Goal: Check status

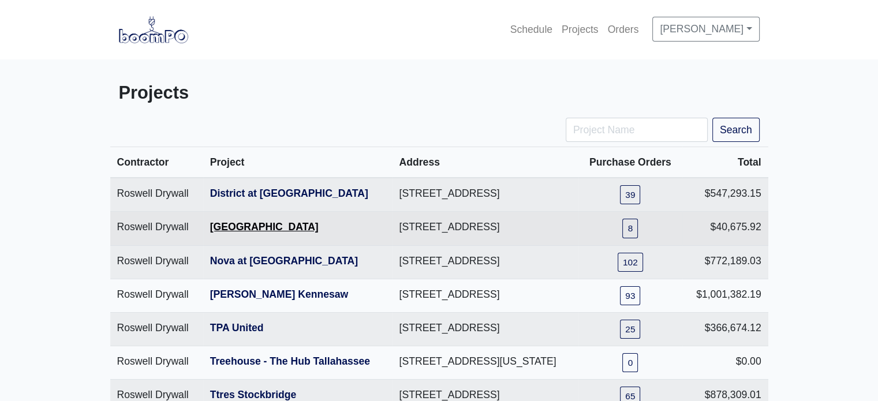
click at [270, 233] on link "[GEOGRAPHIC_DATA]" at bounding box center [264, 227] width 109 height 12
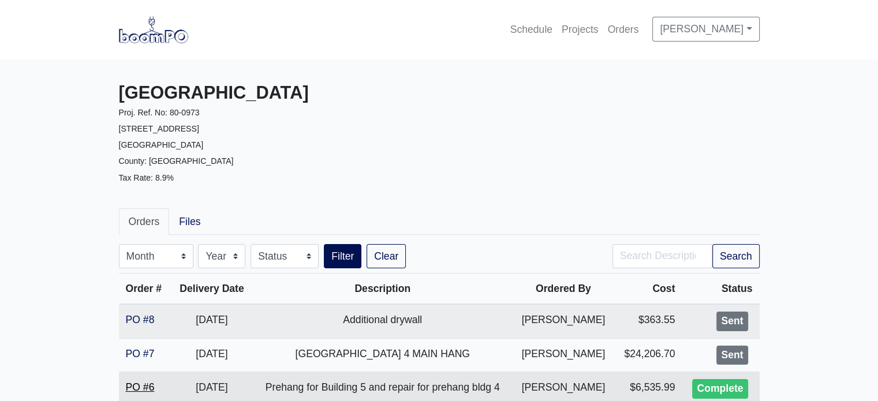
click at [141, 389] on link "PO #6" at bounding box center [140, 388] width 29 height 12
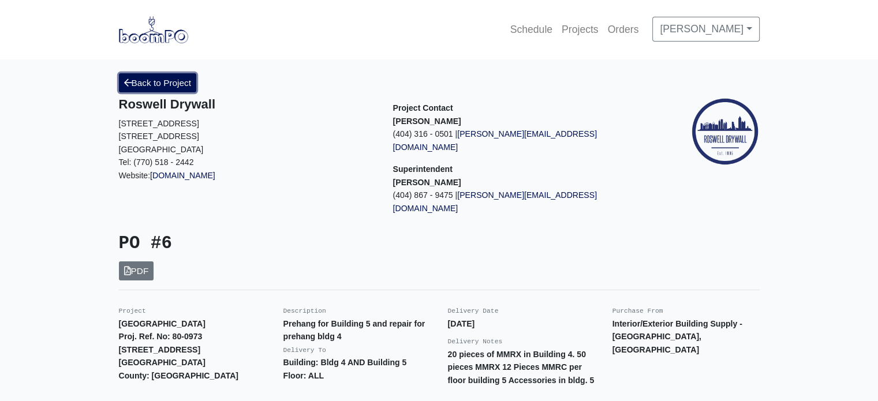
click at [173, 83] on link "Back to Project" at bounding box center [158, 82] width 78 height 19
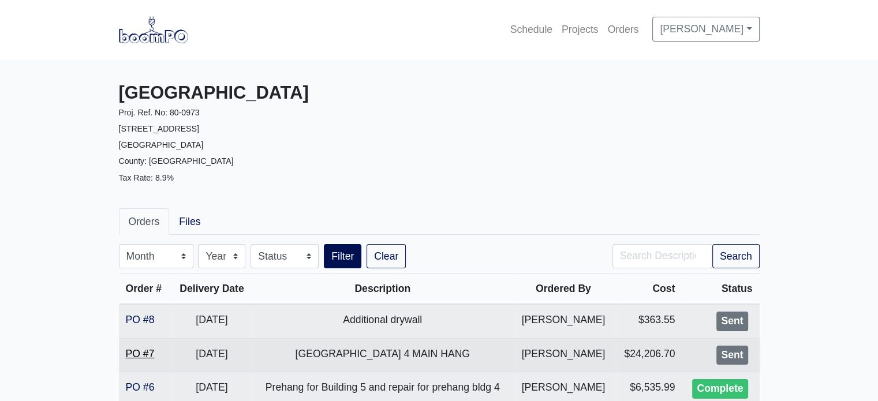
click at [131, 349] on link "PO #7" at bounding box center [140, 354] width 29 height 12
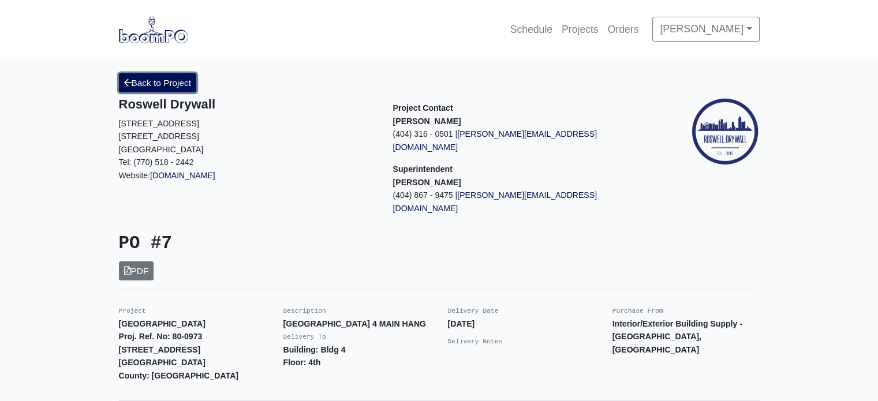
click at [165, 82] on link "Back to Project" at bounding box center [158, 82] width 78 height 19
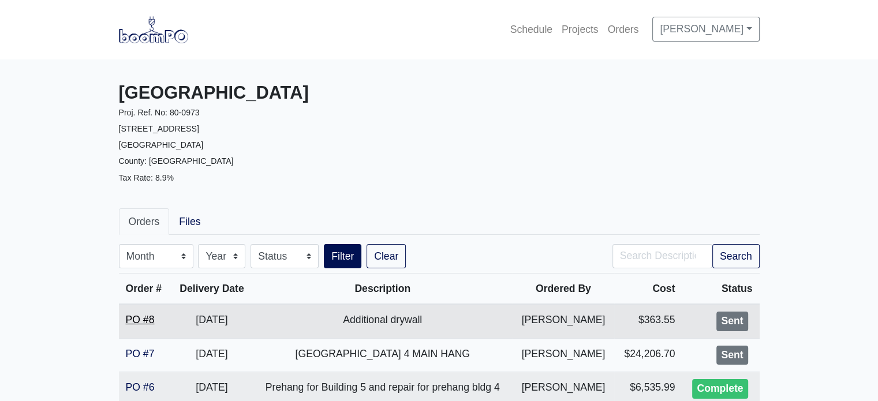
click at [139, 318] on link "PO #8" at bounding box center [140, 320] width 29 height 12
